Goal: Transaction & Acquisition: Book appointment/travel/reservation

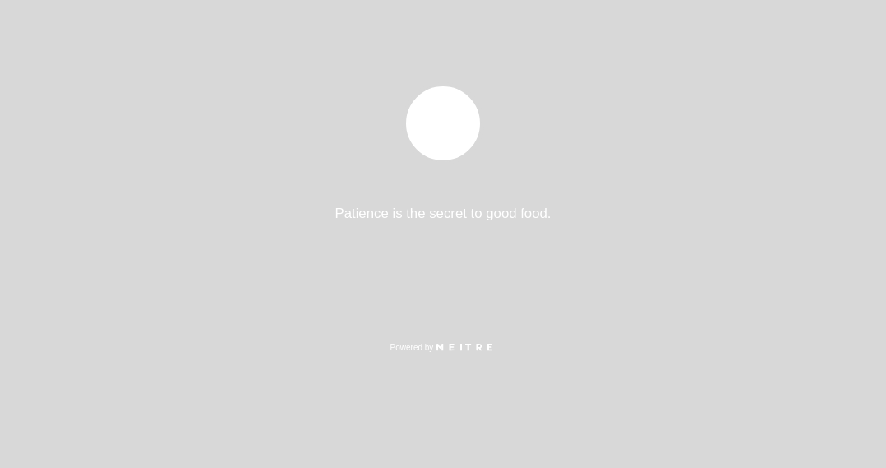
select select "es"
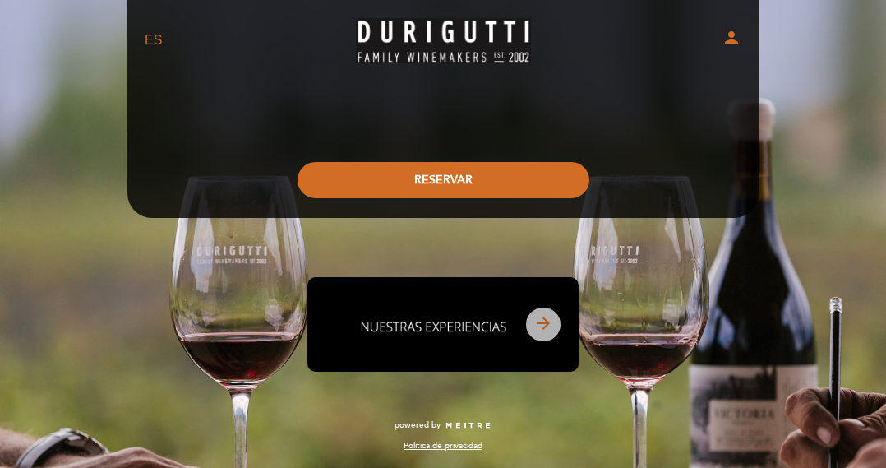
click at [548, 327] on icon "arrow_forward" at bounding box center [544, 323] width 20 height 20
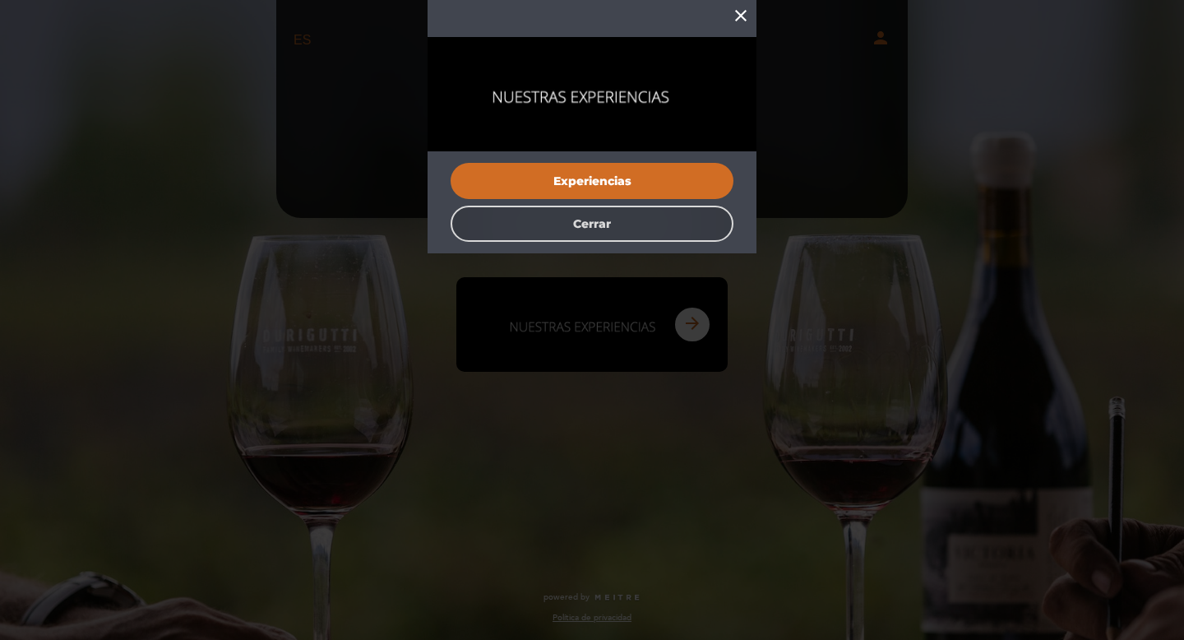
click at [607, 226] on button "Cerrar" at bounding box center [592, 224] width 283 height 36
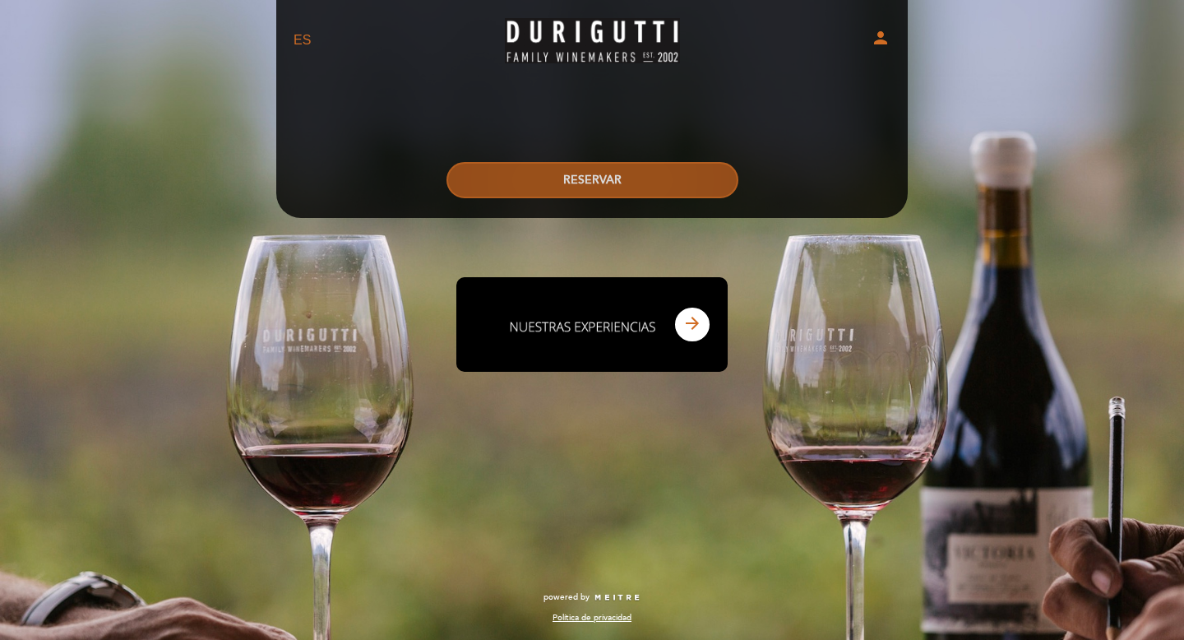
click at [617, 182] on button "RESERVAR" at bounding box center [593, 180] width 292 height 36
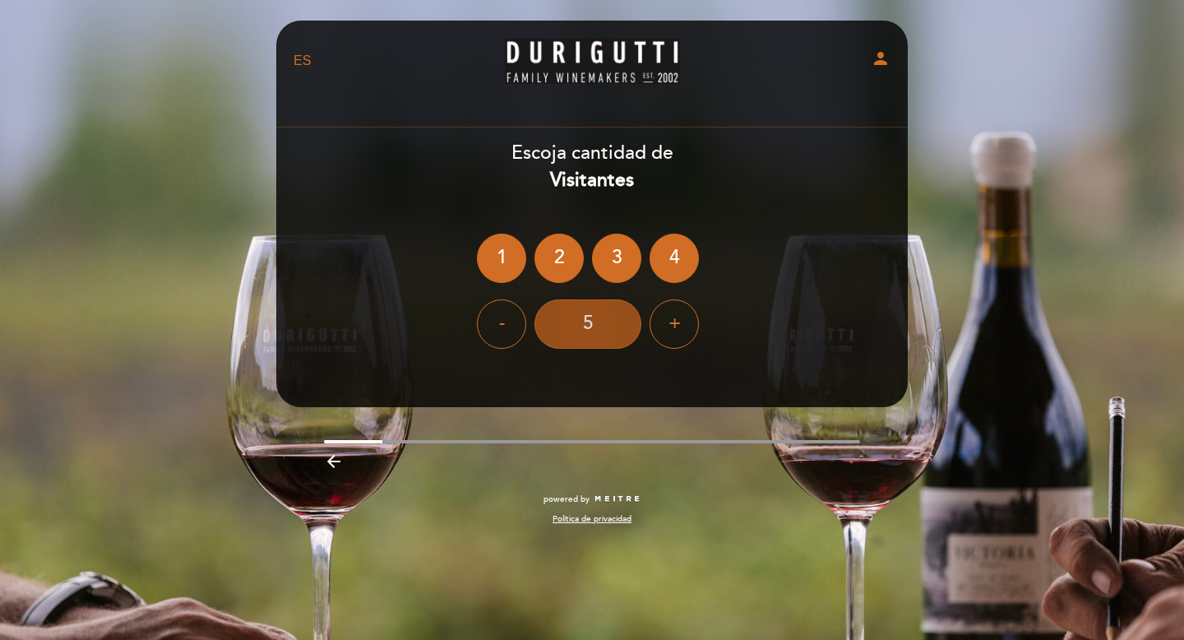
click at [604, 327] on div "5" at bounding box center [588, 323] width 107 height 49
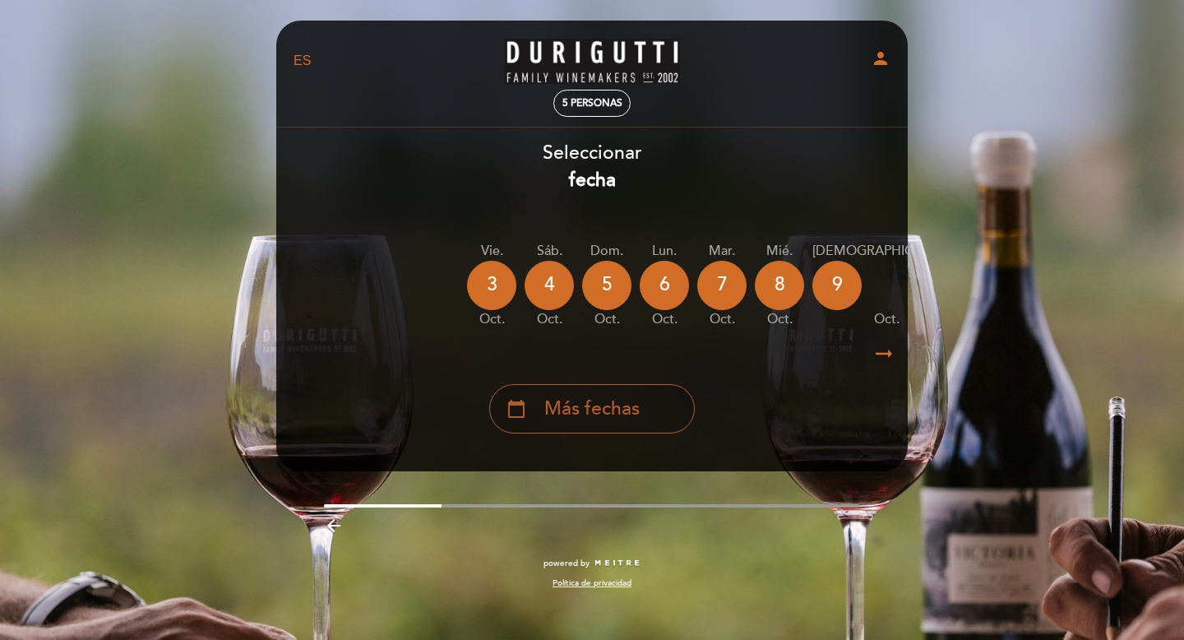
click at [606, 428] on div "calendar_today Más fechas" at bounding box center [592, 408] width 206 height 49
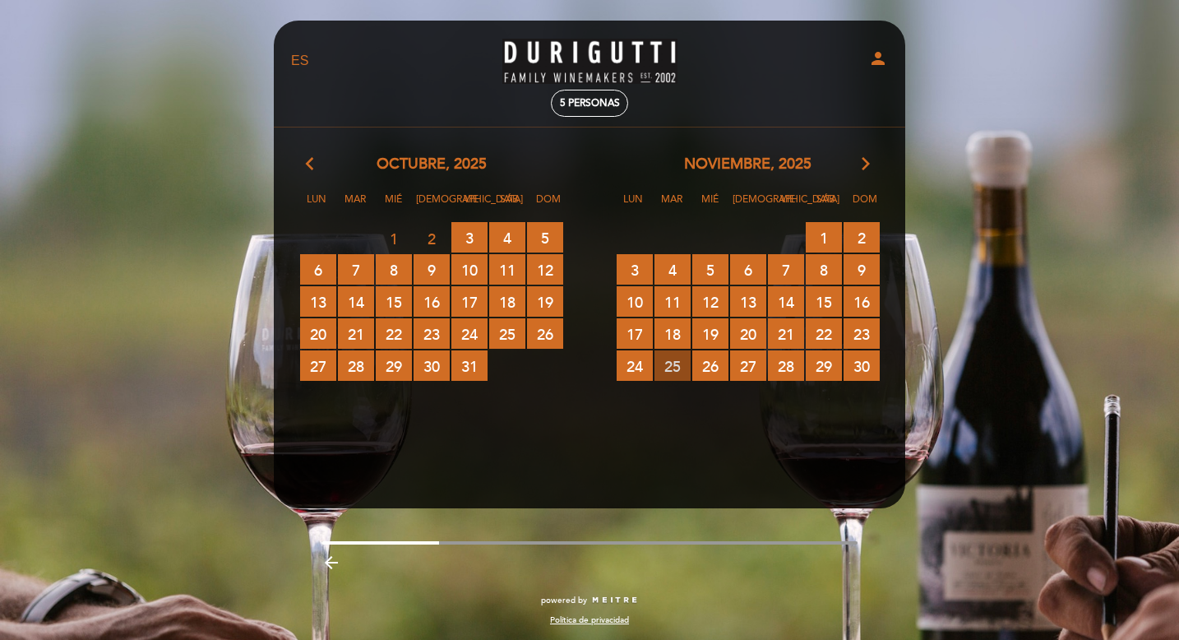
click at [676, 366] on span "25 RESERVAS DISPONIBLES" at bounding box center [673, 365] width 36 height 30
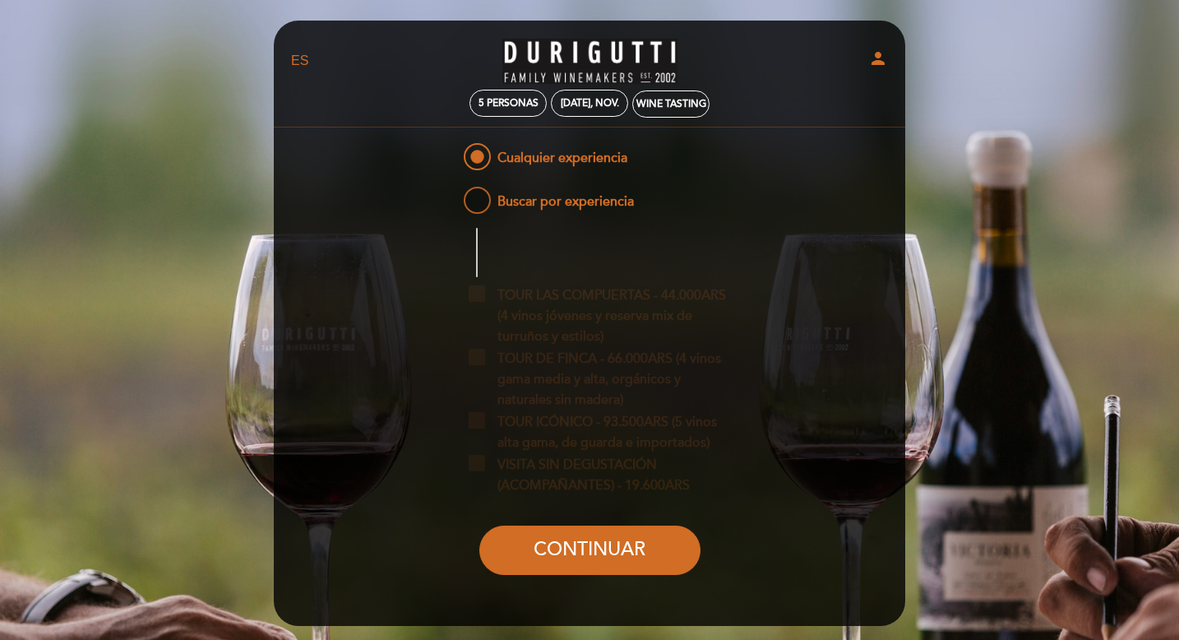
click at [484, 201] on span "Buscar por experiencia" at bounding box center [547, 193] width 174 height 21
click at [455, 194] on input "Buscar por experiencia" at bounding box center [449, 188] width 11 height 11
radio input "false"
radio input "true"
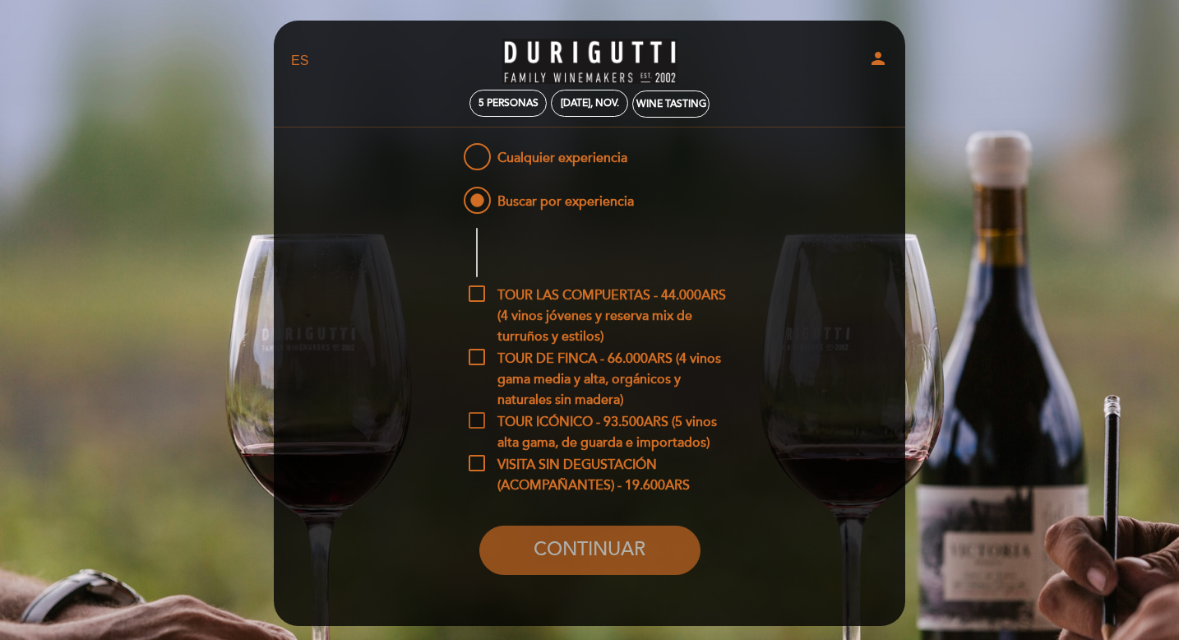
click at [481, 422] on span "TOUR ICÓNICO - 93.500ARS (5 vinos alta gama, de guarda e importados)" at bounding box center [602, 422] width 267 height 21
click at [479, 422] on input "TOUR ICÓNICO - 93.500ARS (5 vinos alta gama, de guarda e importados)" at bounding box center [474, 417] width 11 height 11
checkbox input "true"
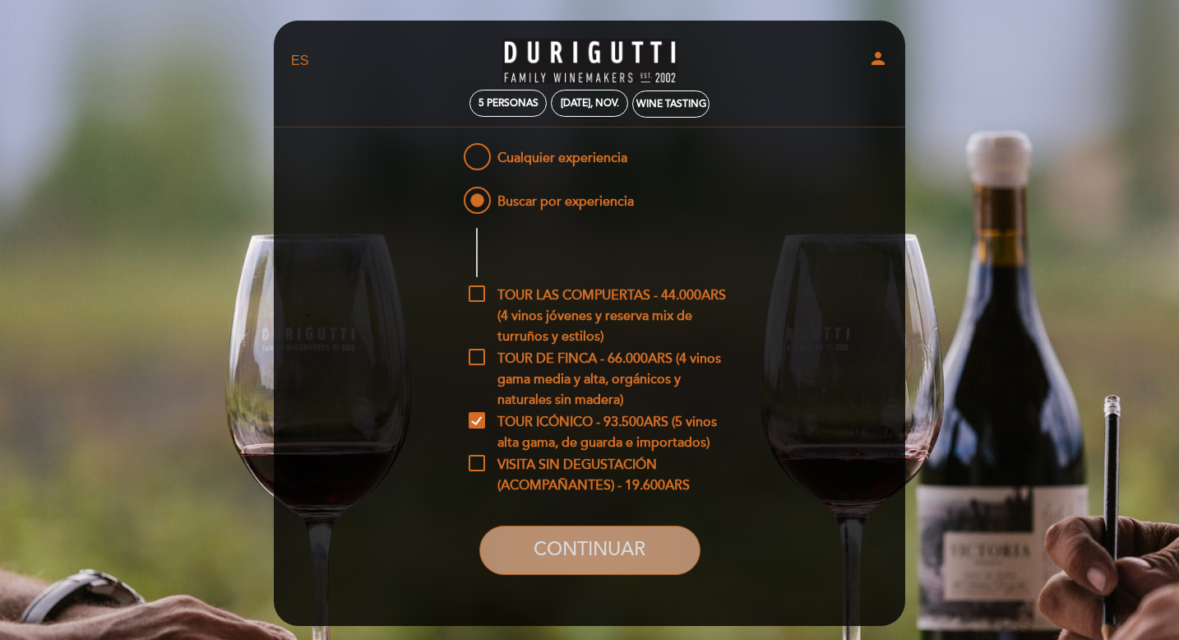
click at [598, 467] on button "CONTINUAR" at bounding box center [589, 549] width 221 height 49
